Goal: Task Accomplishment & Management: Manage account settings

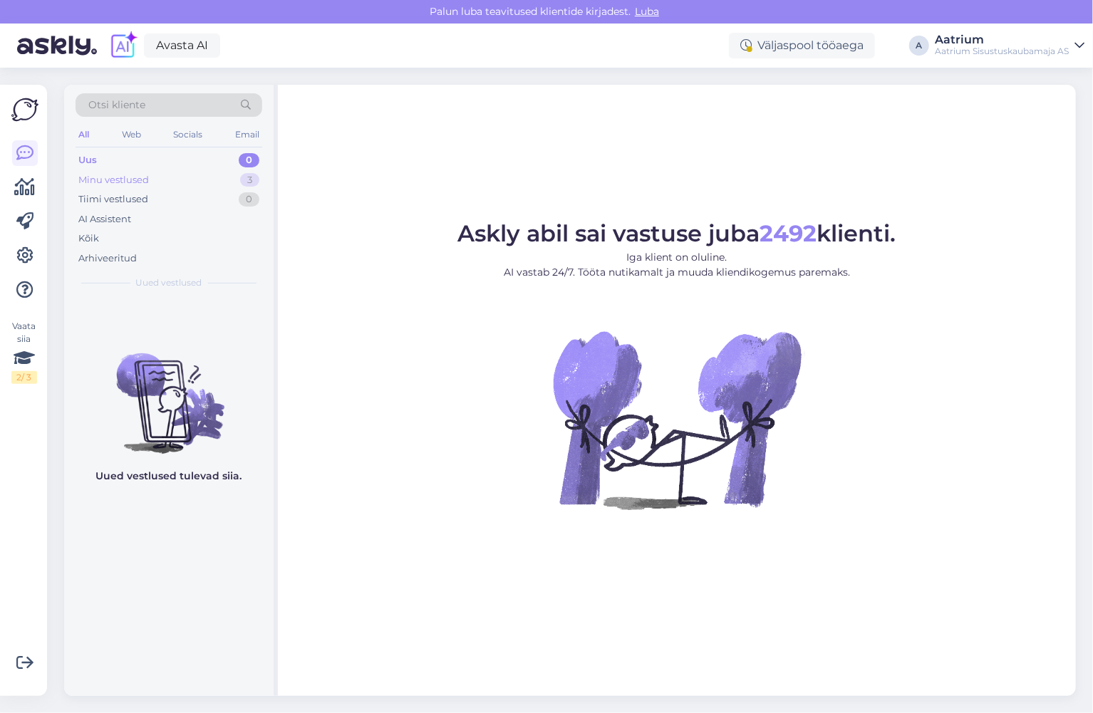
click at [111, 175] on div "Minu vestlused" at bounding box center [113, 180] width 71 height 14
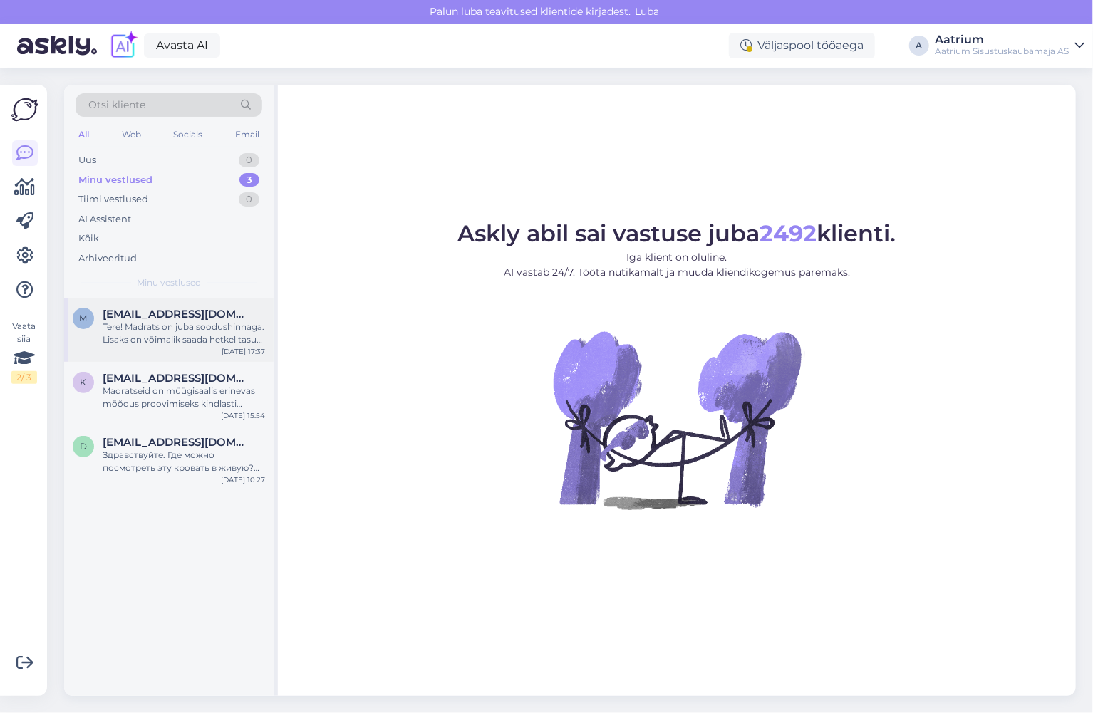
click at [189, 342] on div "Tere! Madrats on juba soodushinnaga. Lisaks on võimalik saada hetkel tasuta koj…" at bounding box center [184, 334] width 162 height 26
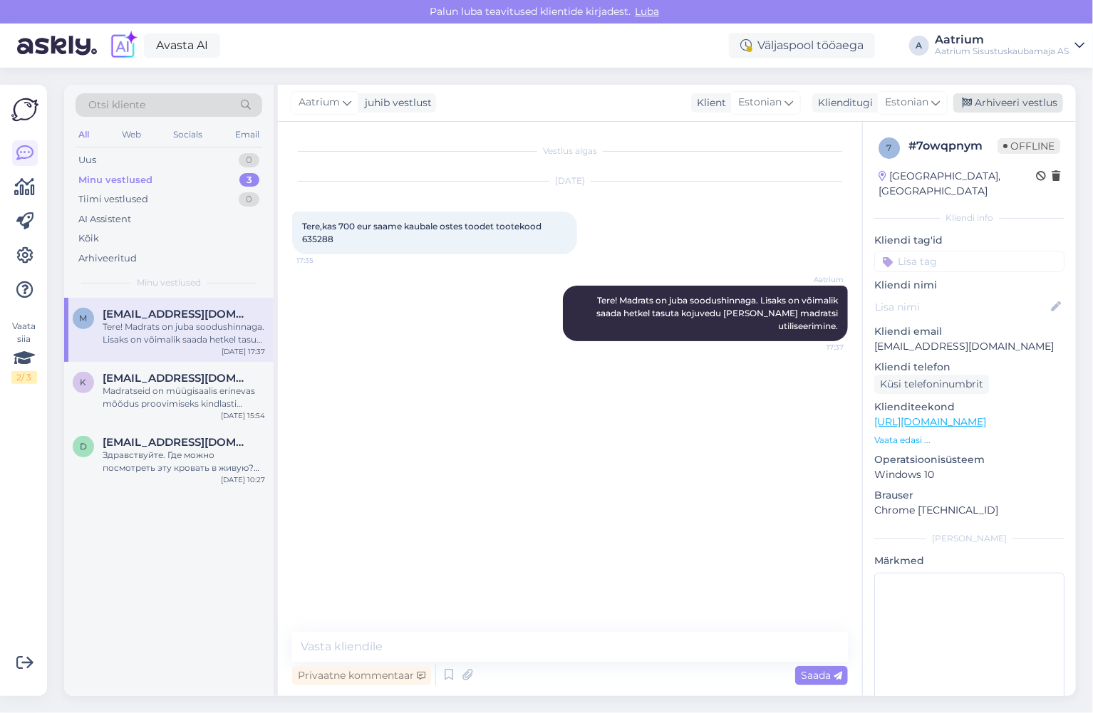
click at [1020, 99] on div "Arhiveeri vestlus" at bounding box center [1009, 102] width 110 height 19
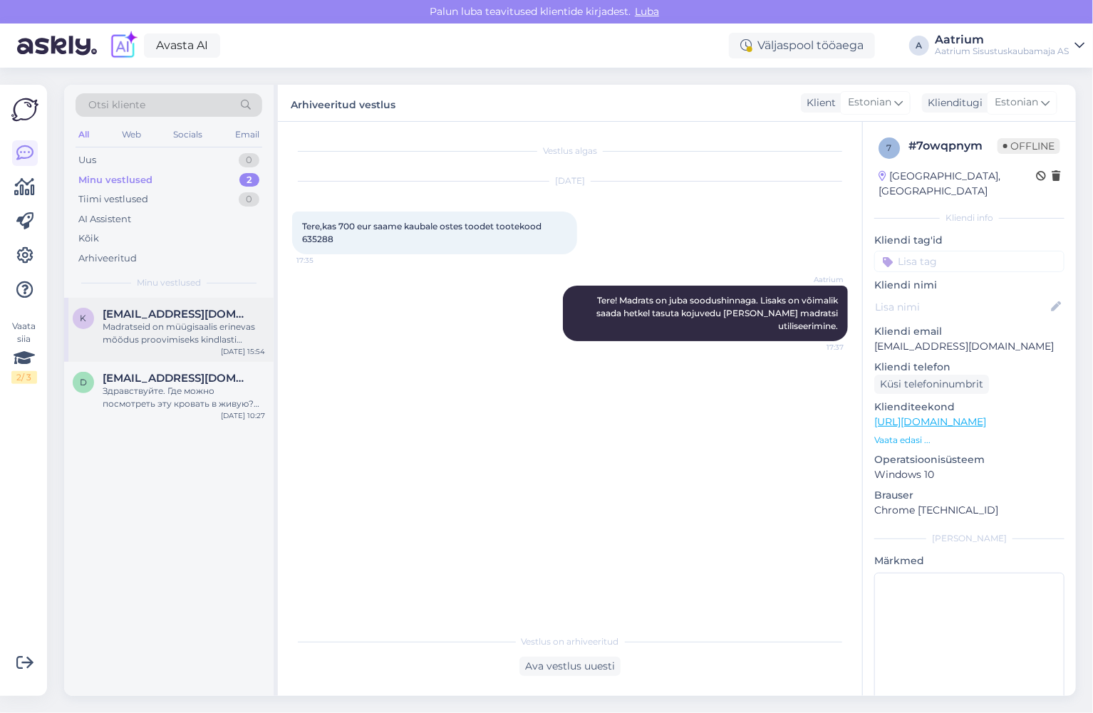
click at [175, 339] on div "Madratseid on müügisaalis erinevas mõõdus proovimiseks kindlasti olemas. [PERSO…" at bounding box center [184, 334] width 162 height 26
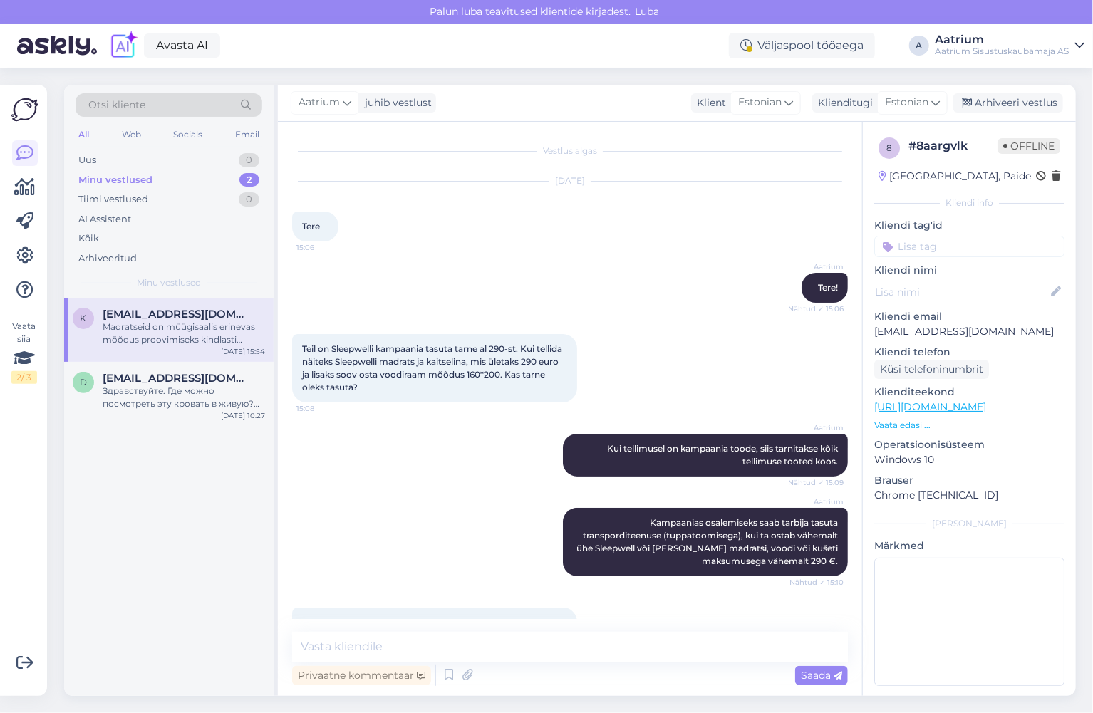
scroll to position [517, 0]
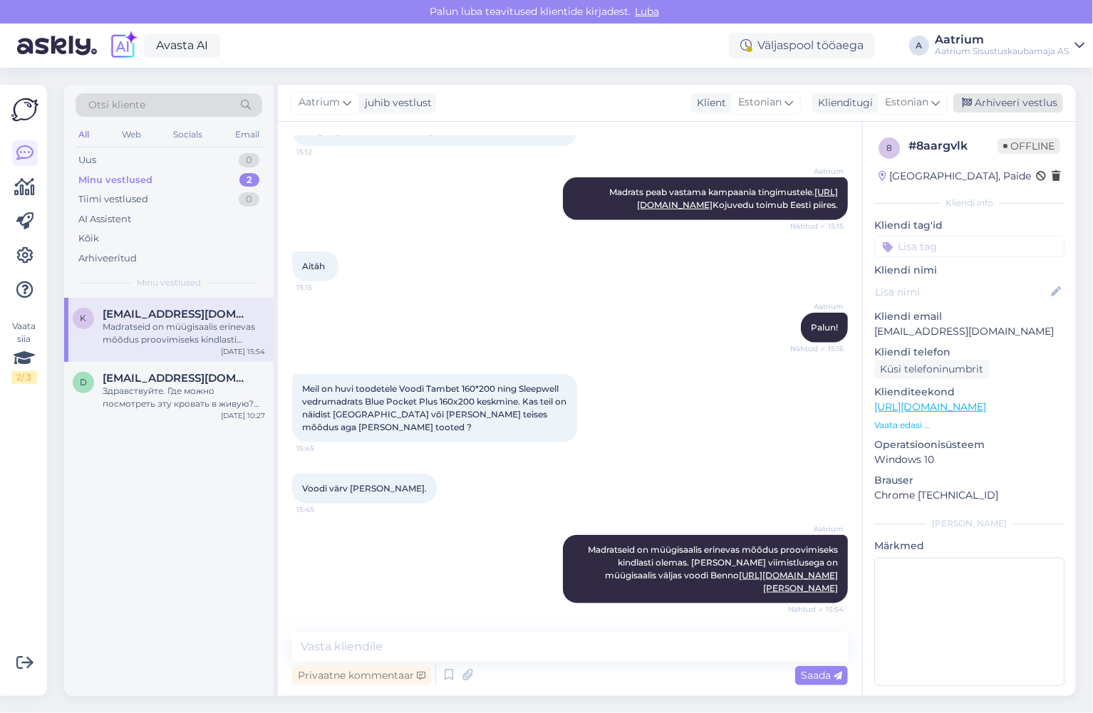
click at [987, 105] on div "Arhiveeri vestlus" at bounding box center [1009, 102] width 110 height 19
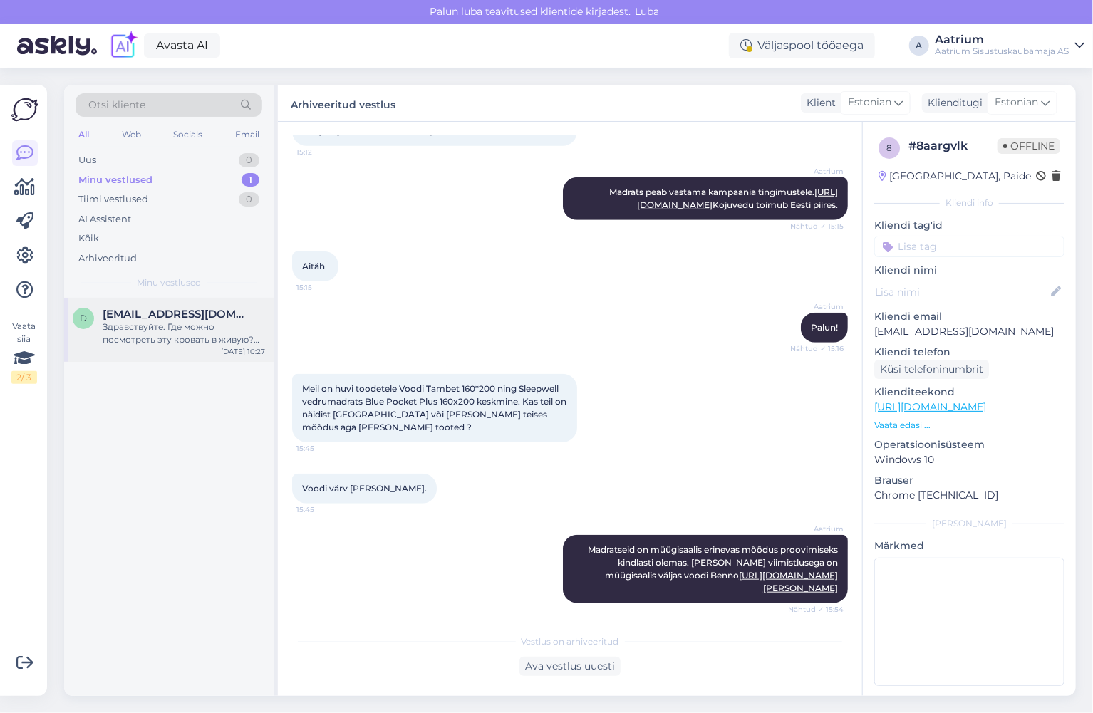
click at [211, 343] on div "Здравствуйте. Где можно посмотреть эту кровать в живую? Материал и т.д" at bounding box center [184, 334] width 162 height 26
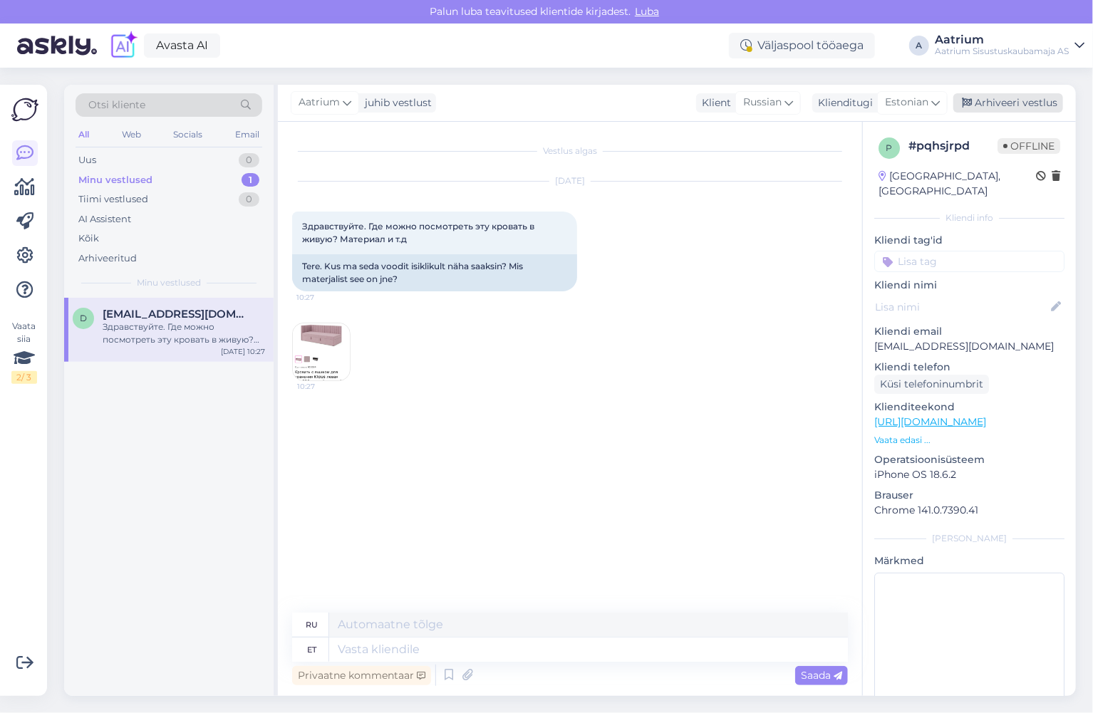
click at [996, 103] on div "Arhiveeri vestlus" at bounding box center [1009, 102] width 110 height 19
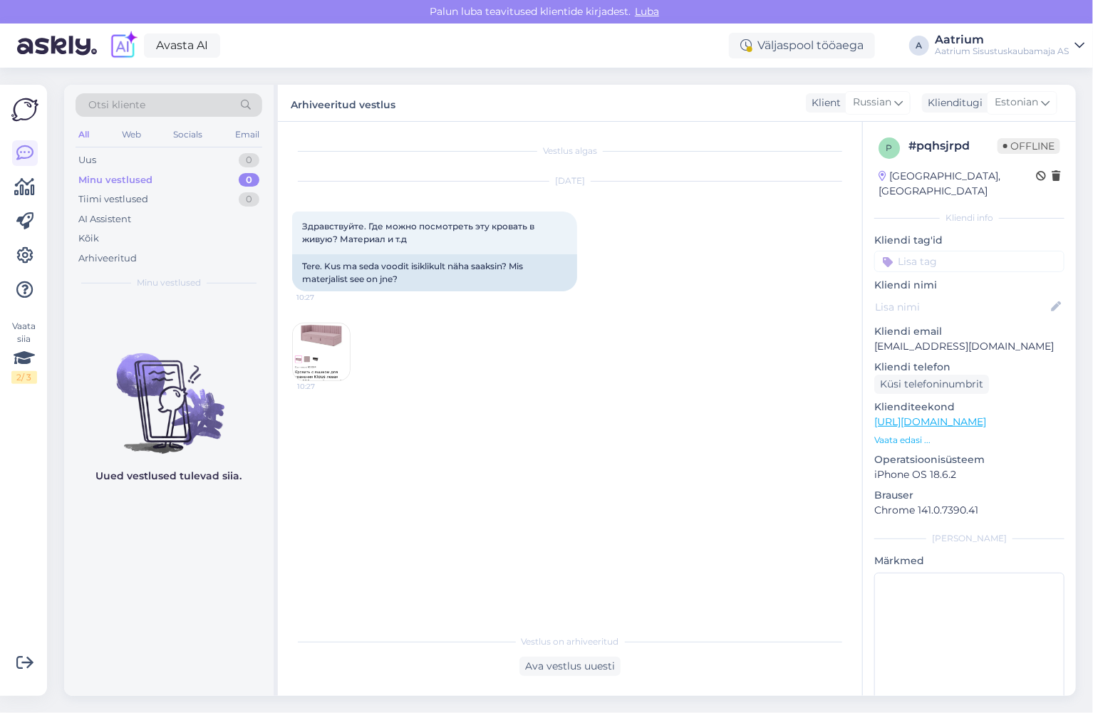
click at [87, 182] on div "Minu vestlused" at bounding box center [115, 180] width 74 height 14
click at [95, 237] on div "Kõik" at bounding box center [88, 239] width 21 height 14
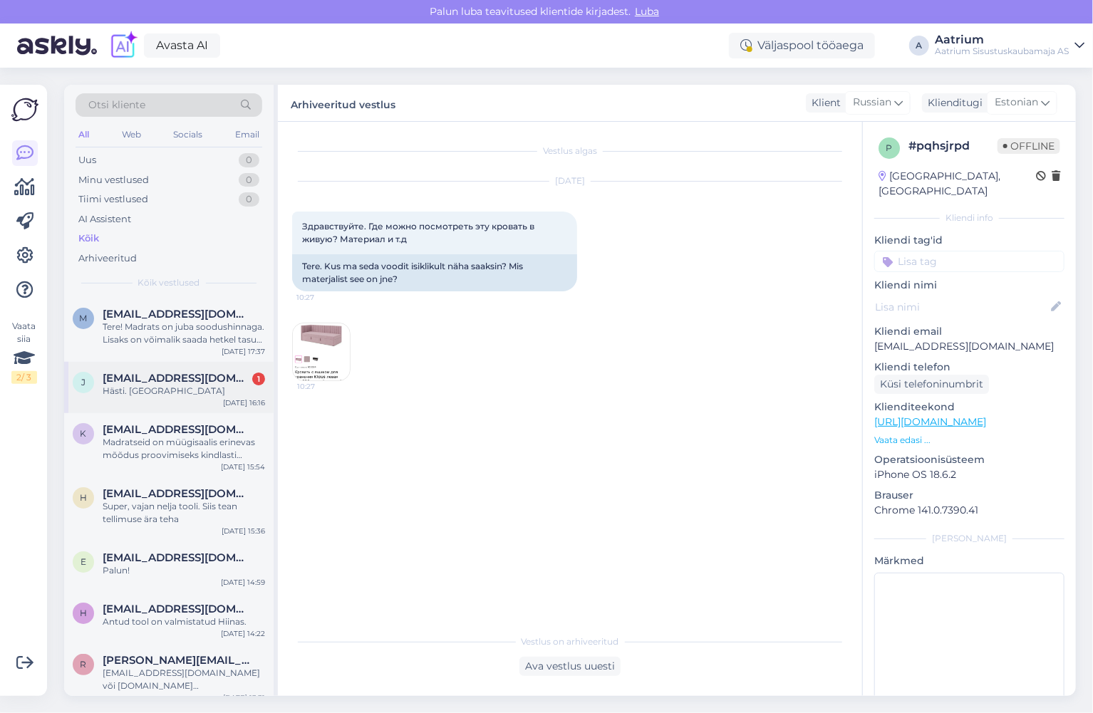
click at [170, 398] on div "j [EMAIL_ADDRESS][DOMAIN_NAME] 1 Hästi. Aitäh [DATE] 16:16" at bounding box center [169, 387] width 210 height 51
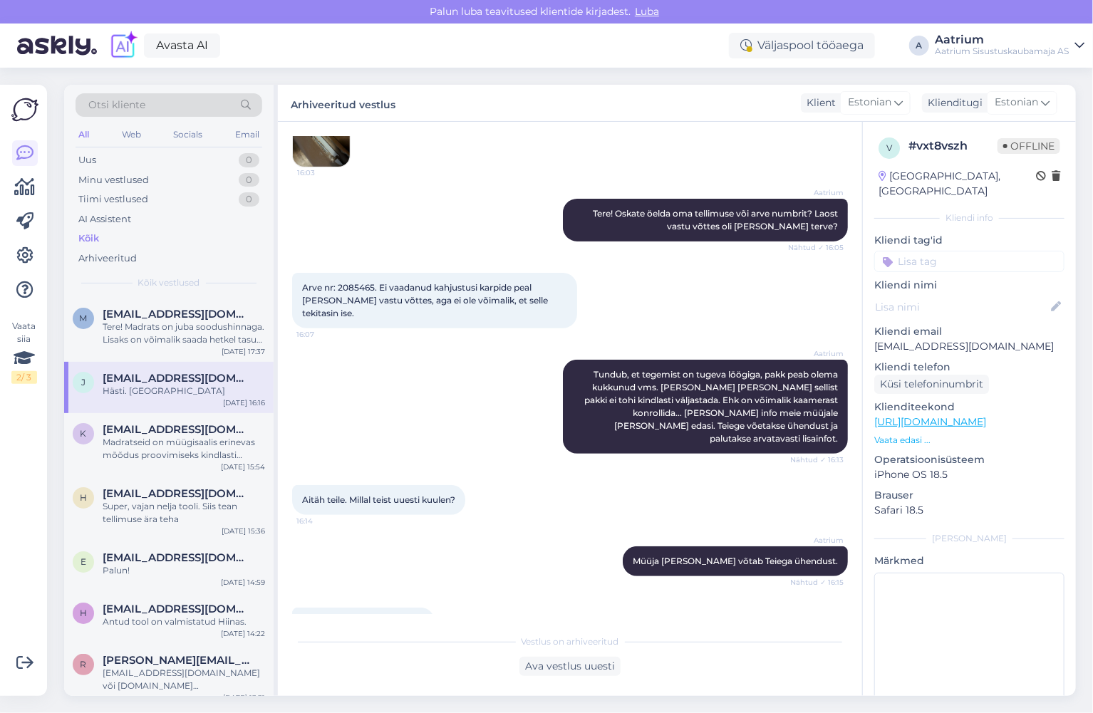
click at [91, 239] on div "Kõik" at bounding box center [88, 239] width 21 height 14
click at [137, 342] on div "Tere! Madrats on juba soodushinnaga. Lisaks on võimalik saada hetkel tasuta koj…" at bounding box center [184, 334] width 162 height 26
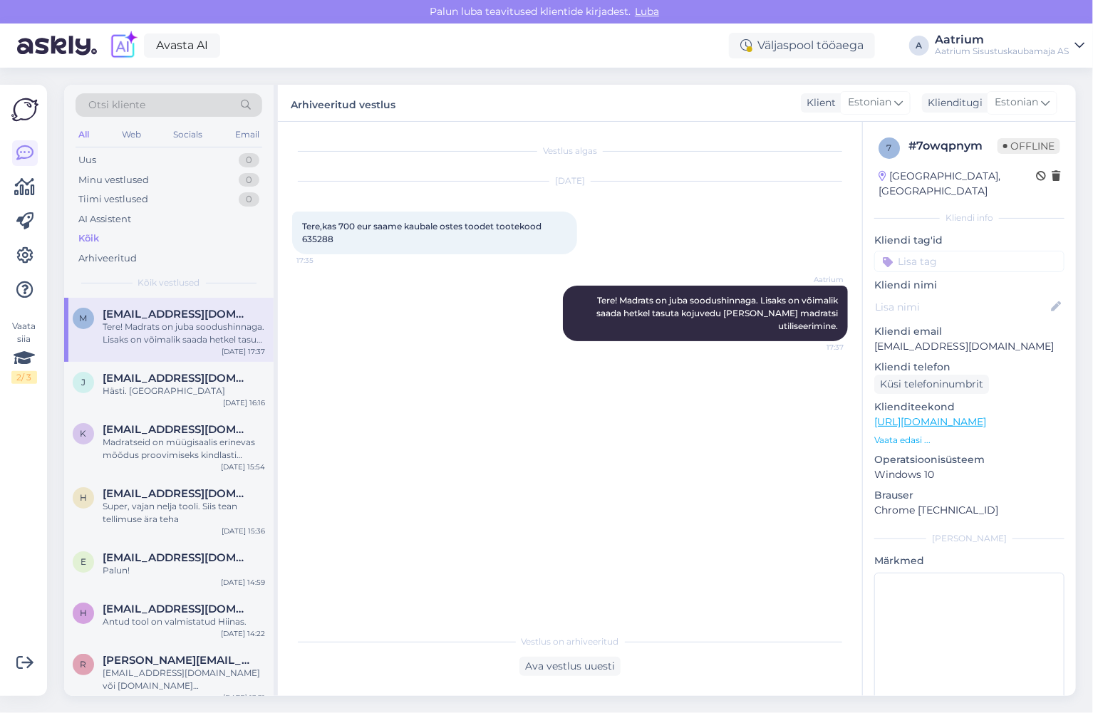
scroll to position [0, 0]
